Goal: Task Accomplishment & Management: Use online tool/utility

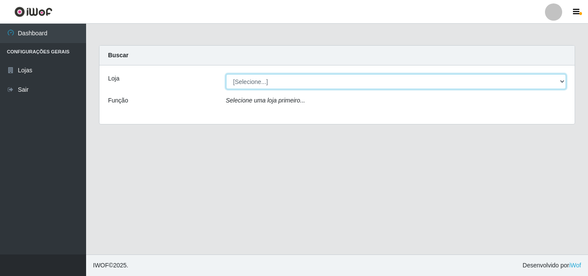
click at [546, 83] on select "[Selecione...] BomQueSó Agreste - Loja 3" at bounding box center [396, 81] width 341 height 15
select select "215"
click at [226, 74] on select "[Selecione...] BomQueSó Agreste - Loja 3" at bounding box center [396, 81] width 341 height 15
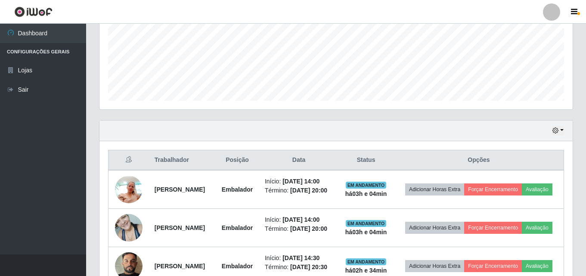
scroll to position [194, 0]
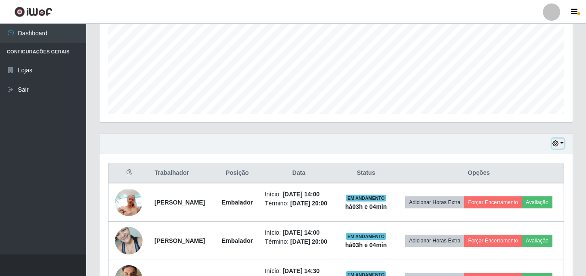
click at [561, 145] on button "button" at bounding box center [558, 144] width 12 height 10
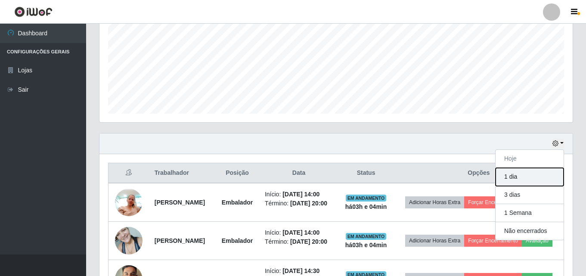
click at [541, 178] on button "1 dia" at bounding box center [530, 177] width 68 height 18
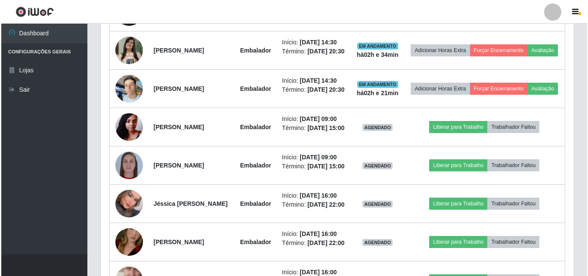
scroll to position [539, 0]
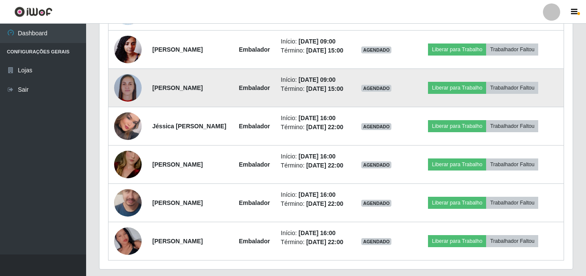
click at [131, 102] on img at bounding box center [128, 88] width 28 height 28
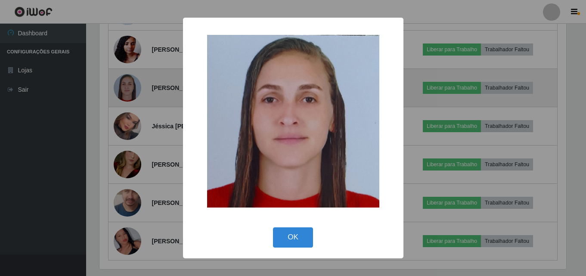
scroll to position [179, 469]
click at [131, 126] on div "× OK Cancel" at bounding box center [294, 138] width 588 height 276
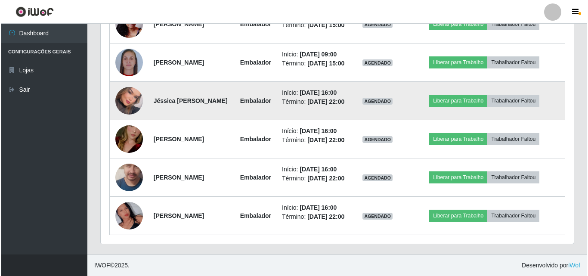
scroll to position [625, 0]
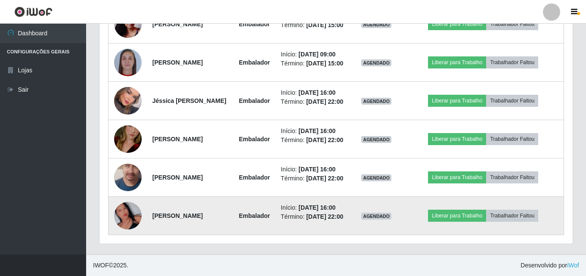
click at [127, 224] on img at bounding box center [128, 215] width 28 height 49
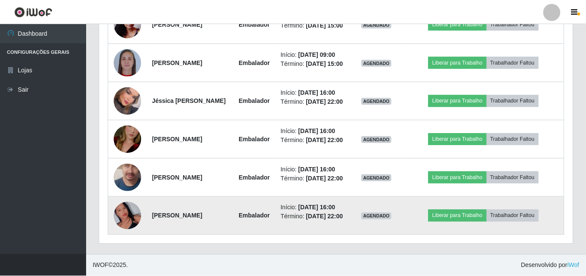
scroll to position [179, 469]
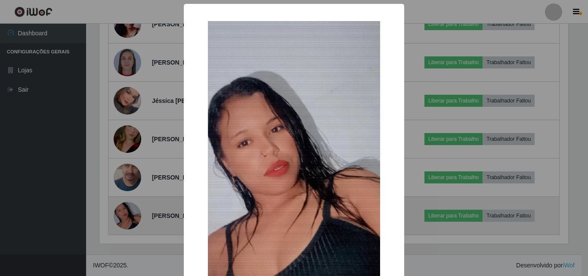
click at [127, 224] on div "× OK Cancel" at bounding box center [294, 138] width 588 height 276
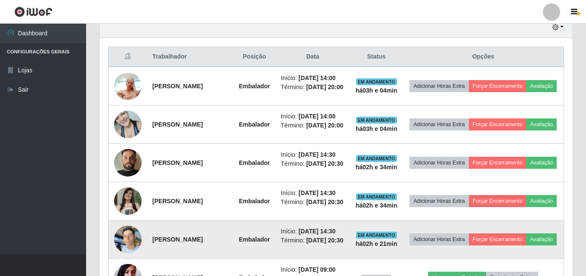
scroll to position [280, 0]
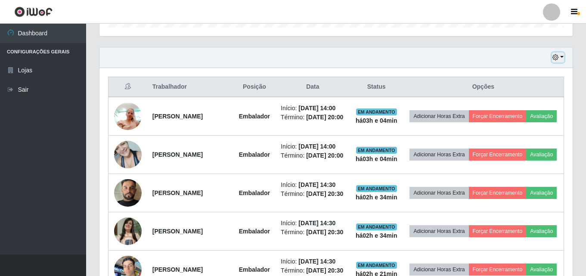
click at [562, 57] on button "button" at bounding box center [558, 58] width 12 height 10
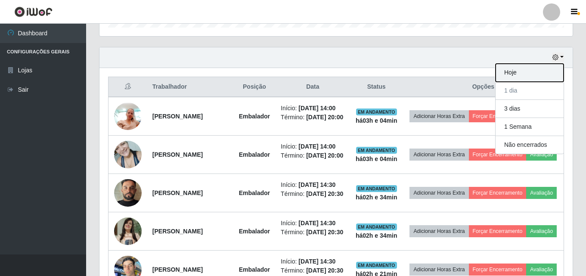
click at [532, 75] on button "Hoje" at bounding box center [530, 73] width 68 height 18
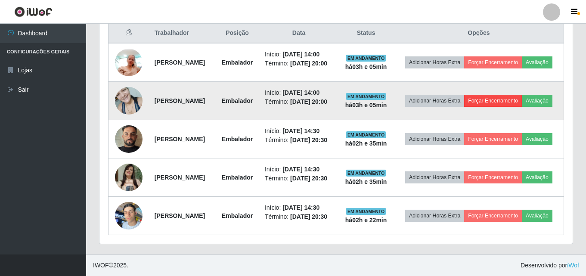
scroll to position [323, 0]
